Goal: Information Seeking & Learning: Learn about a topic

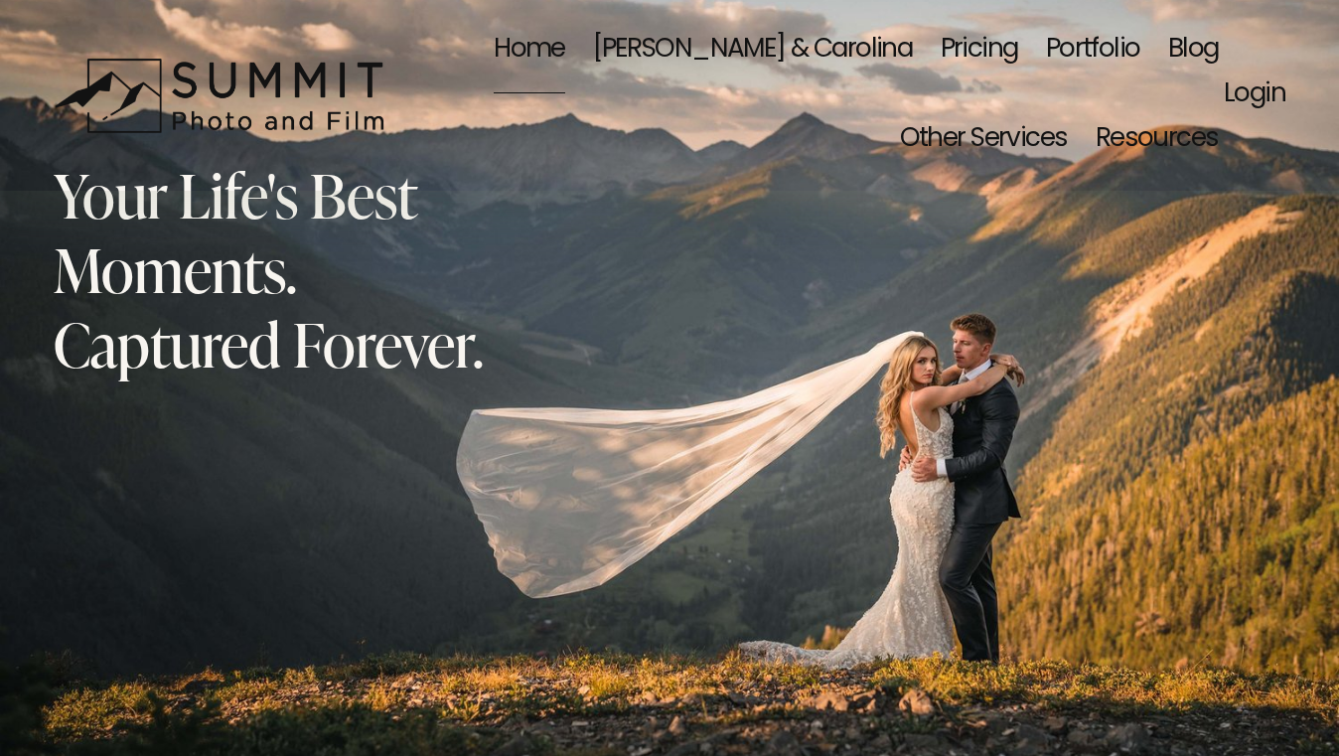
click at [1168, 52] on link "Blog" at bounding box center [1193, 51] width 51 height 88
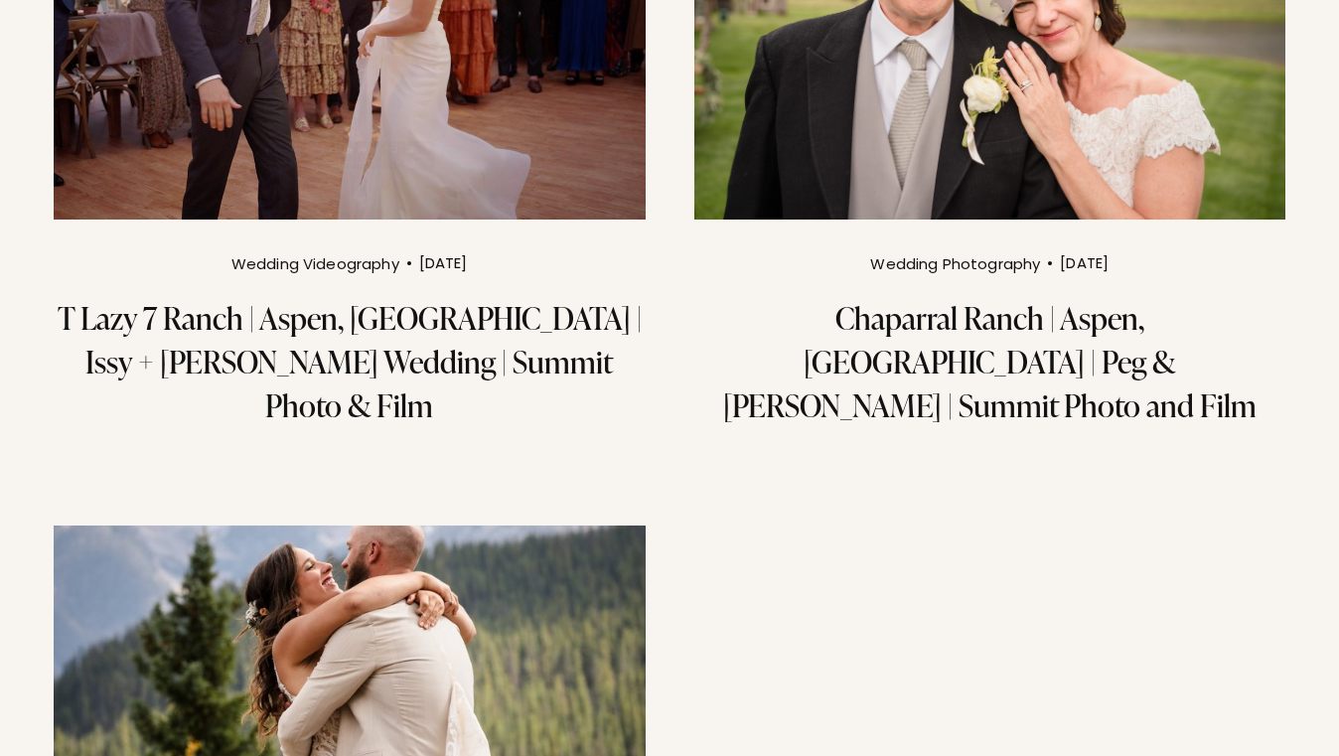
scroll to position [4123, 0]
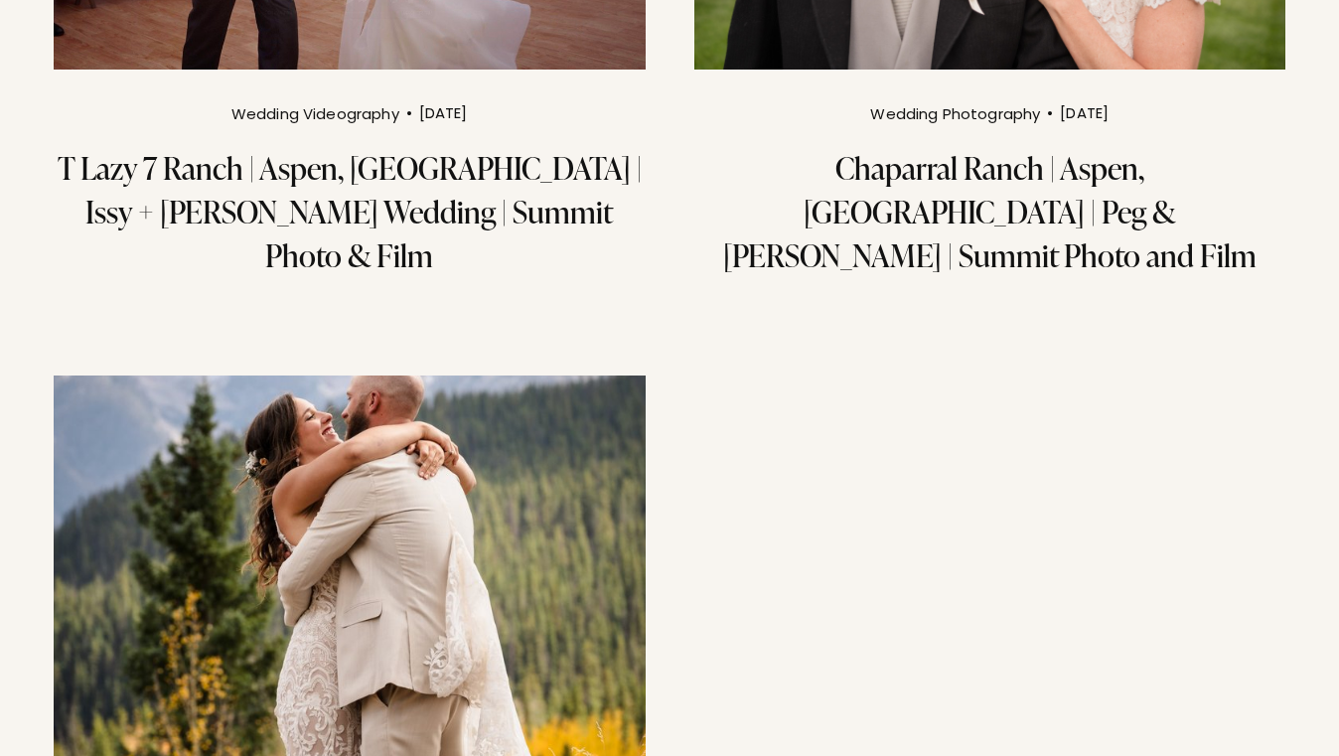
click at [259, 373] on img at bounding box center [350, 572] width 598 height 399
